Goal: Transaction & Acquisition: Purchase product/service

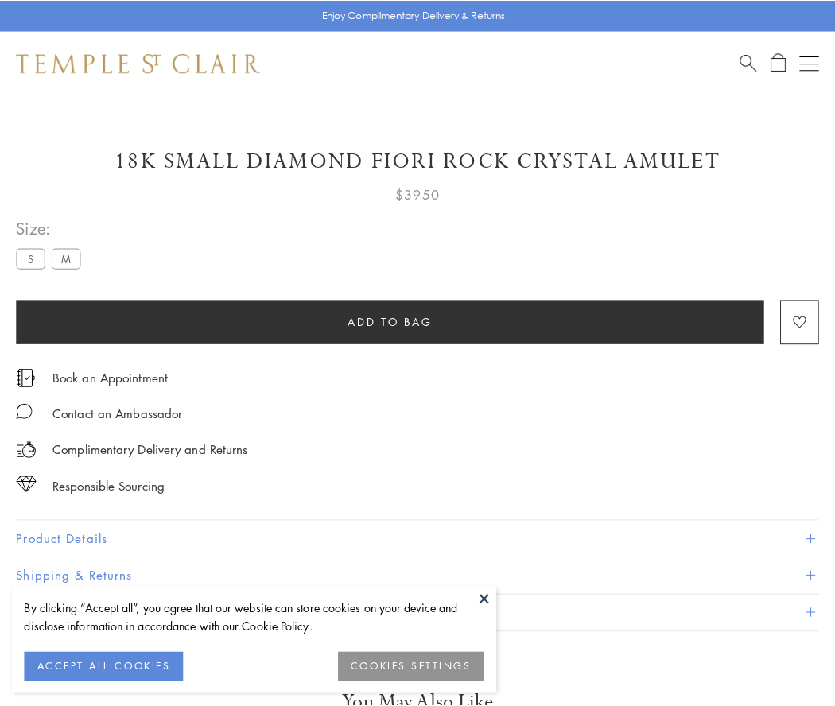
scroll to position [94, 0]
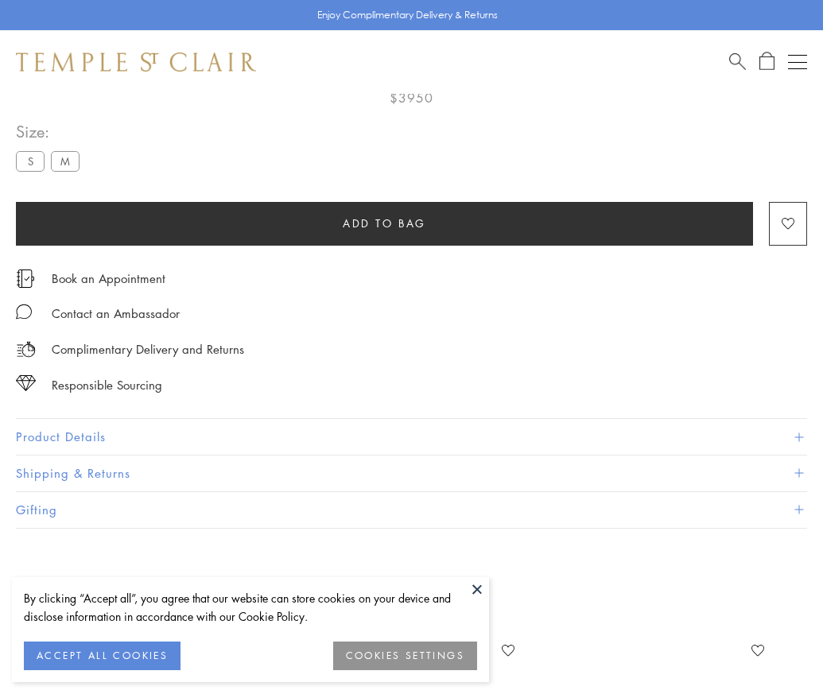
click at [384, 223] on span "Add to bag" at bounding box center [384, 223] width 83 height 17
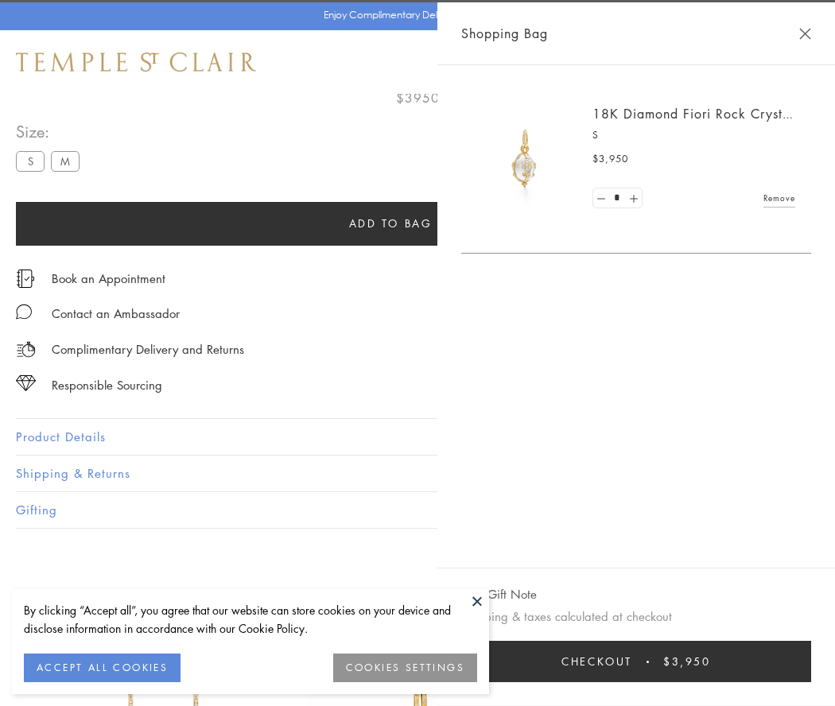
click at [640, 661] on button "Checkout $3,950" at bounding box center [636, 661] width 350 height 41
